Goal: Task Accomplishment & Management: Manage account settings

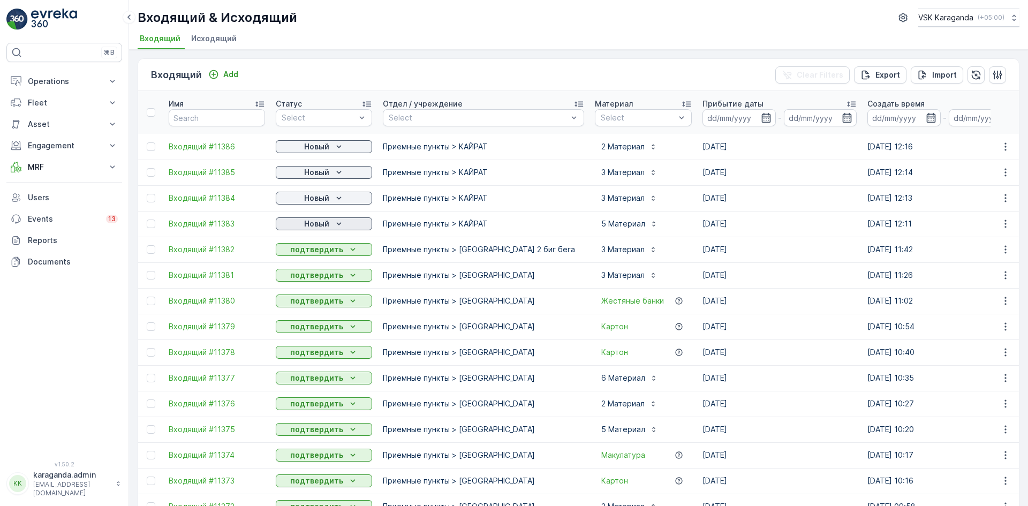
click at [322, 225] on p "Новый" at bounding box center [316, 223] width 25 height 11
click at [322, 253] on span "подтвердить" at bounding box center [306, 255] width 49 height 11
click at [334, 198] on icon "Новый" at bounding box center [339, 198] width 11 height 11
click at [327, 224] on span "подтвердить" at bounding box center [306, 229] width 49 height 11
click at [329, 172] on div "Новый" at bounding box center [324, 172] width 88 height 11
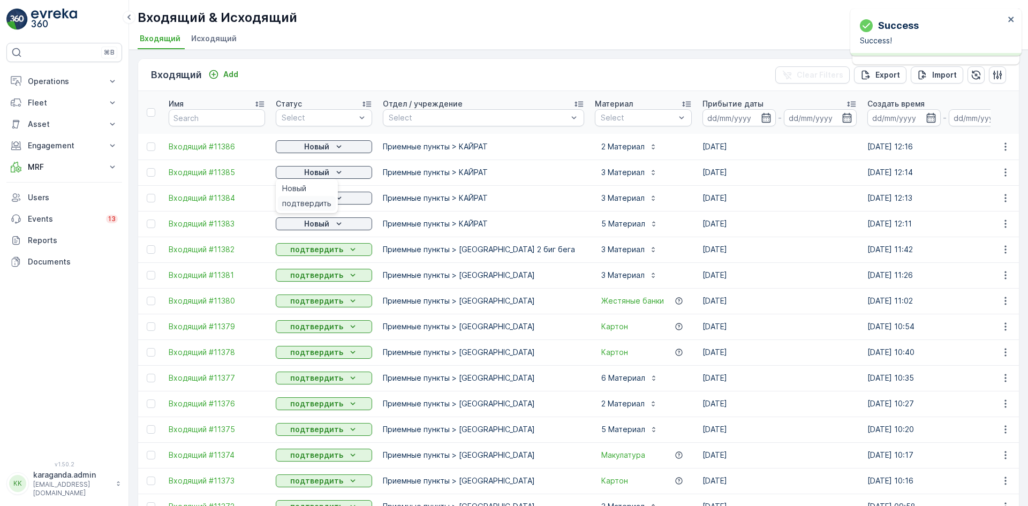
click at [322, 203] on span "подтвердить" at bounding box center [306, 203] width 49 height 11
click at [335, 146] on icon "Новый" at bounding box center [339, 146] width 11 height 11
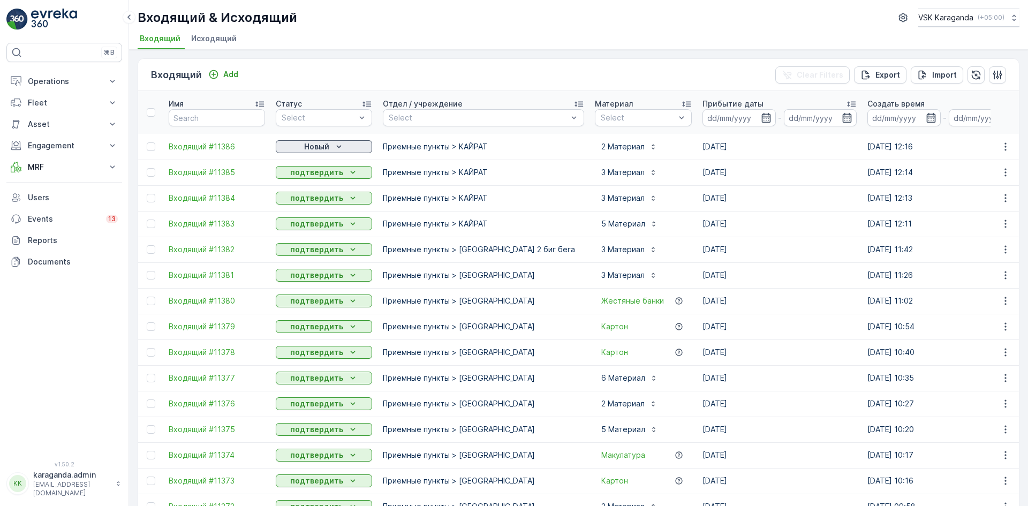
click at [324, 145] on p "Новый" at bounding box center [316, 146] width 25 height 11
click at [321, 172] on span "подтвердить" at bounding box center [306, 177] width 49 height 11
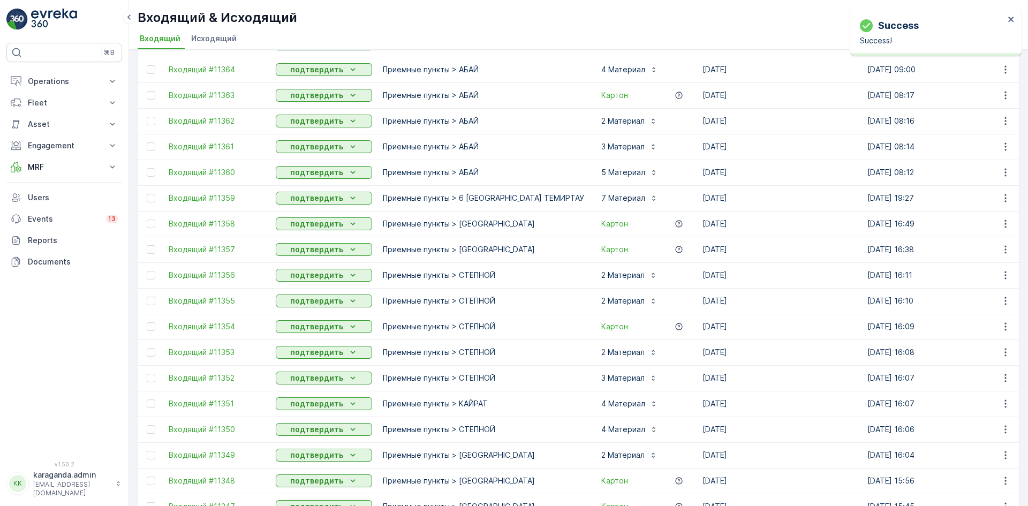
scroll to position [958, 0]
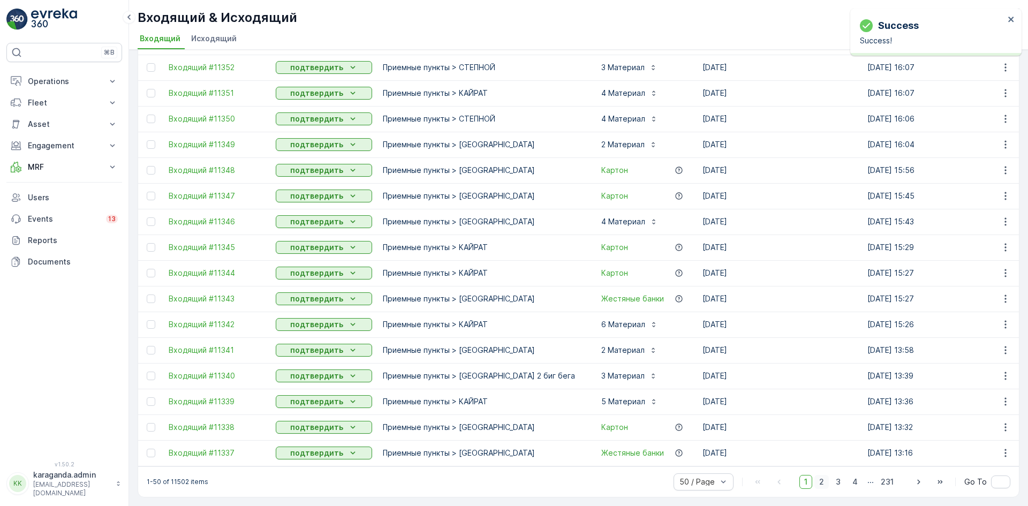
click at [822, 480] on span "2" at bounding box center [821, 482] width 14 height 14
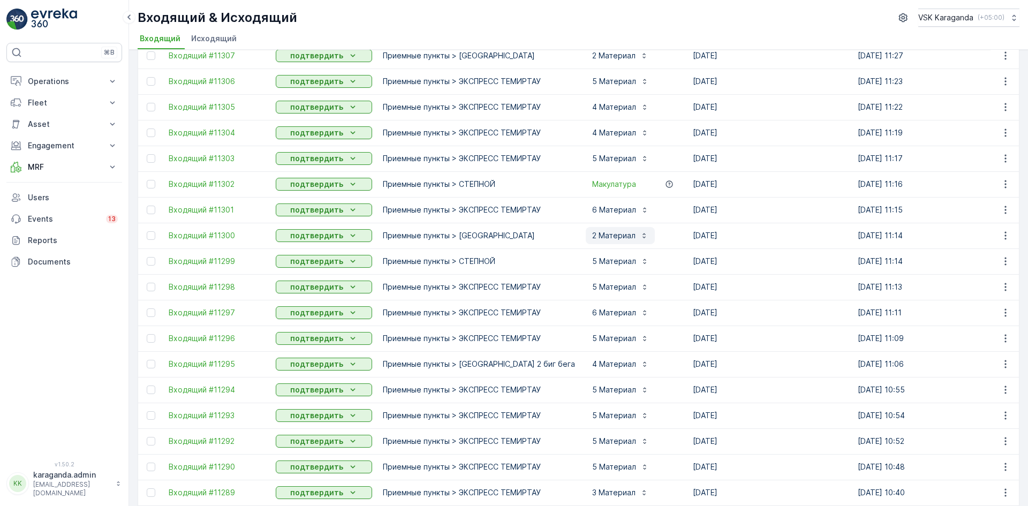
scroll to position [958, 0]
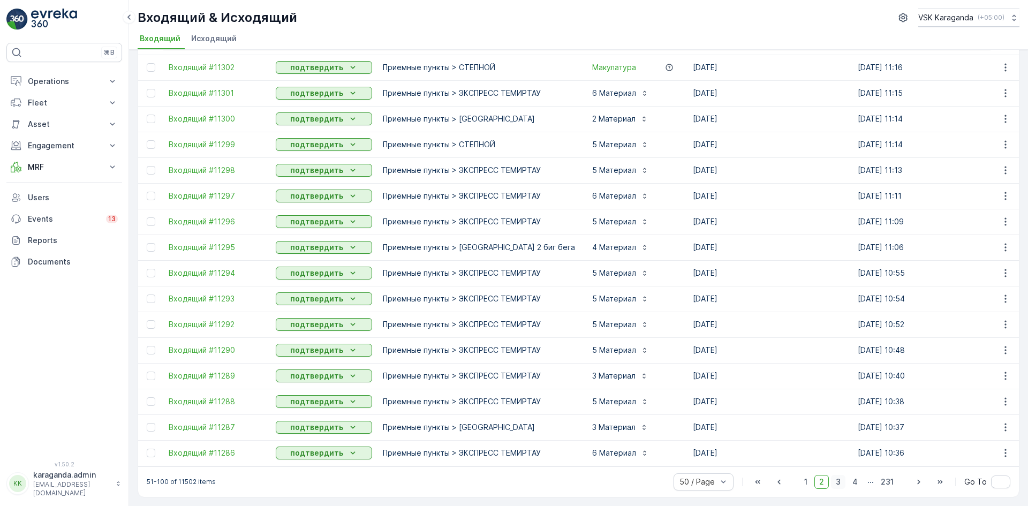
click at [836, 482] on span "3" at bounding box center [838, 482] width 14 height 14
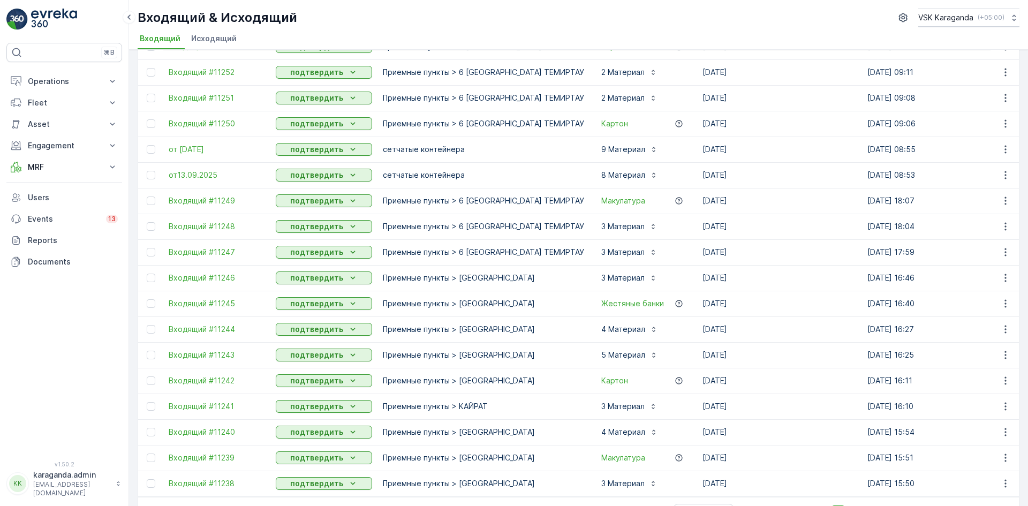
scroll to position [744, 0]
